Goal: Transaction & Acquisition: Purchase product/service

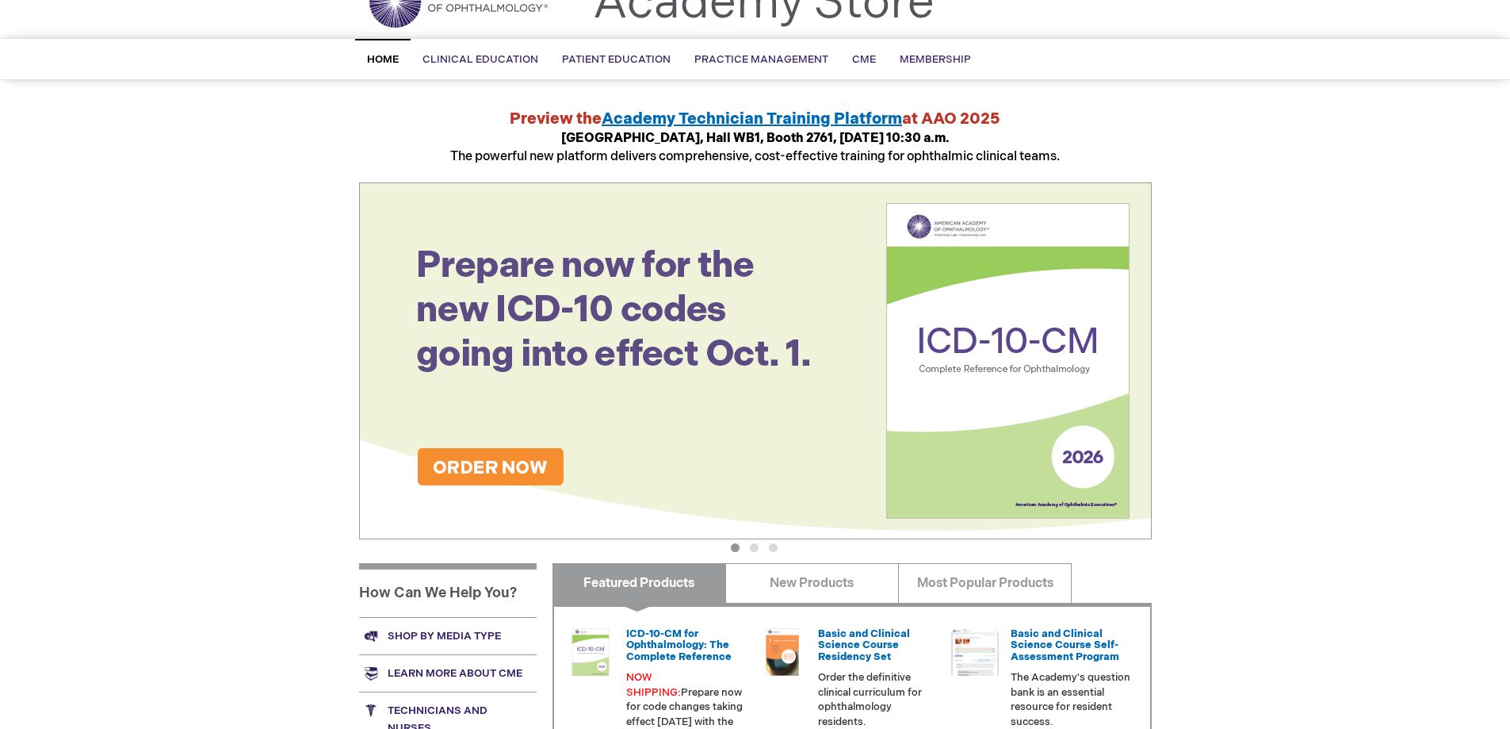
scroll to position [79, 0]
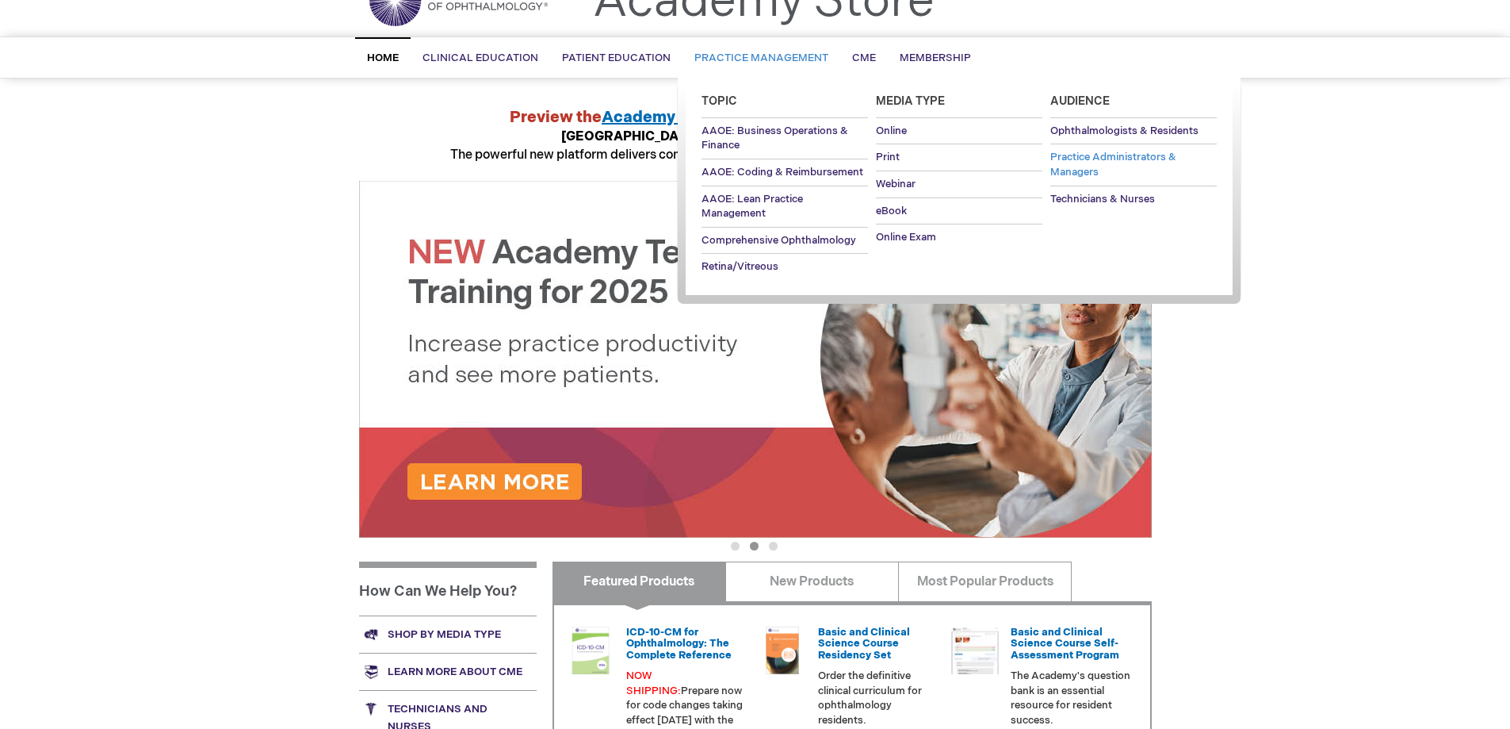
click at [1097, 158] on span "Practice Administrators & Managers" at bounding box center [1114, 165] width 126 height 28
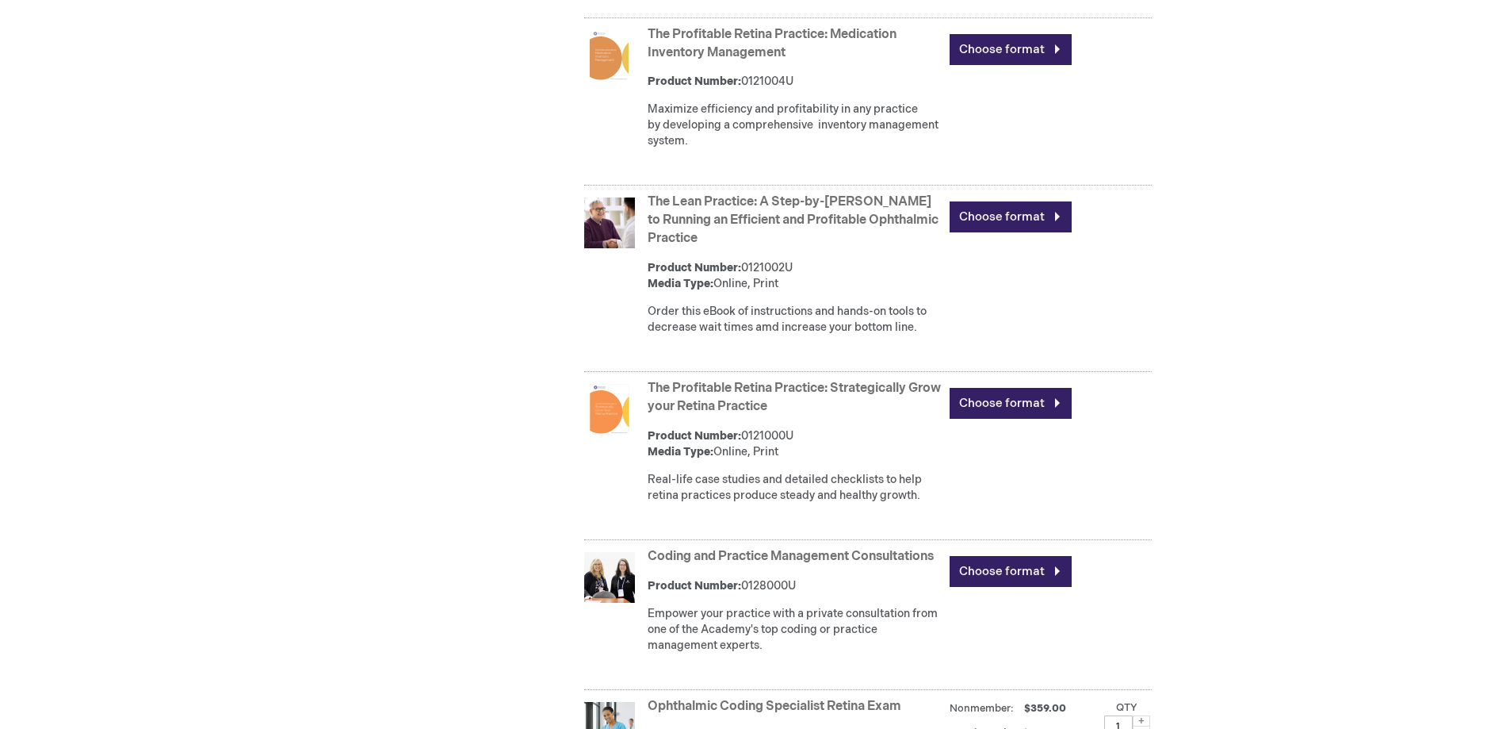
scroll to position [1796, 0]
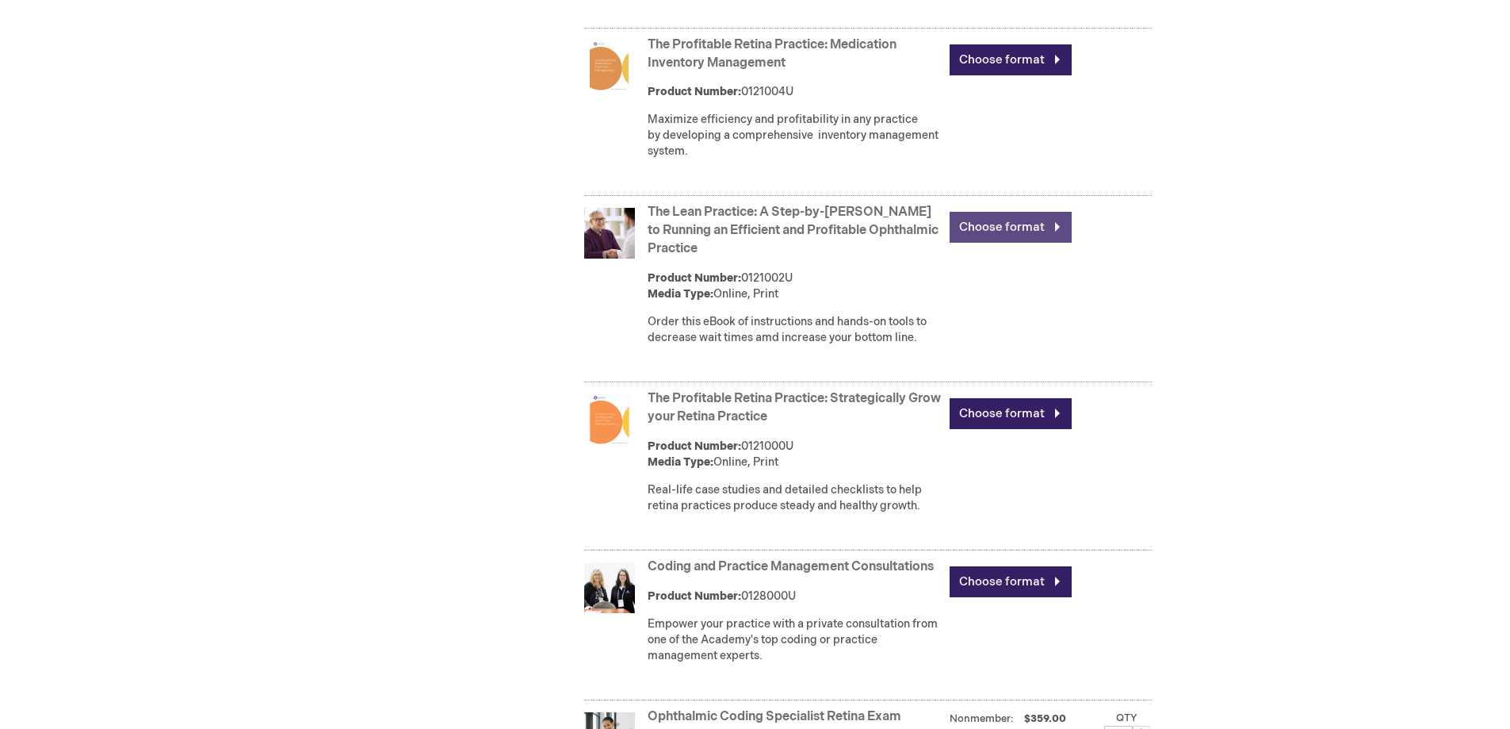
click at [971, 232] on link "Choose format" at bounding box center [1011, 227] width 122 height 31
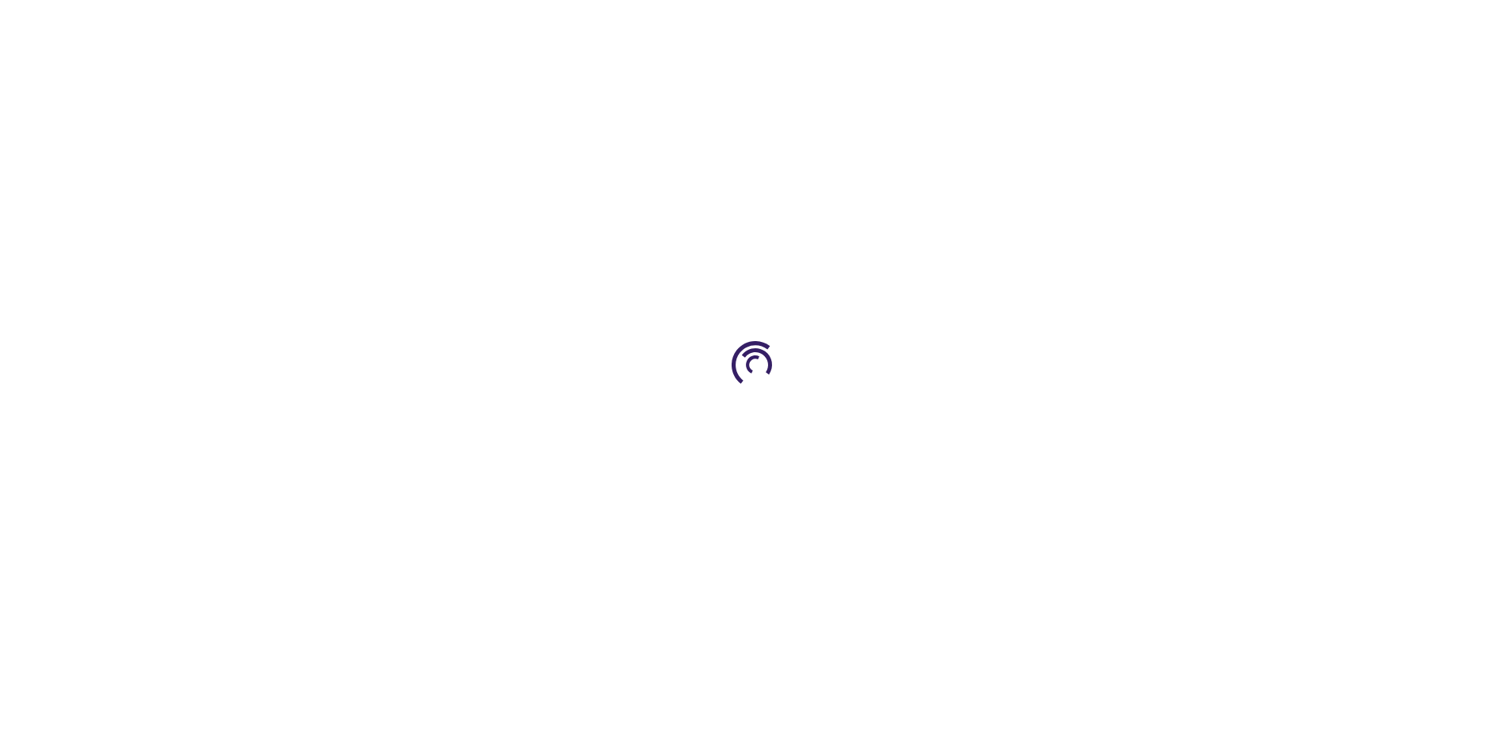
type input "0"
